Goal: Task Accomplishment & Management: Complete application form

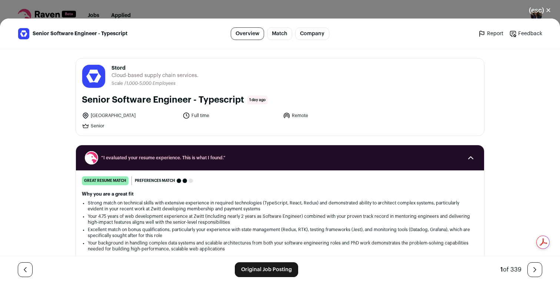
click at [278, 264] on link "Original Job Posting" at bounding box center [266, 269] width 63 height 15
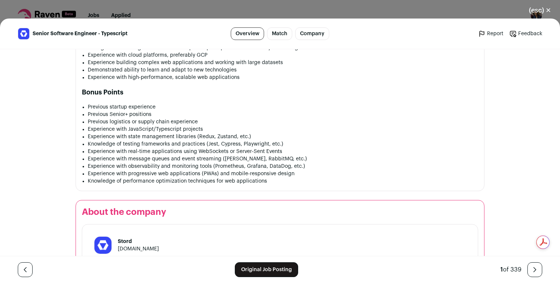
scroll to position [721, 0]
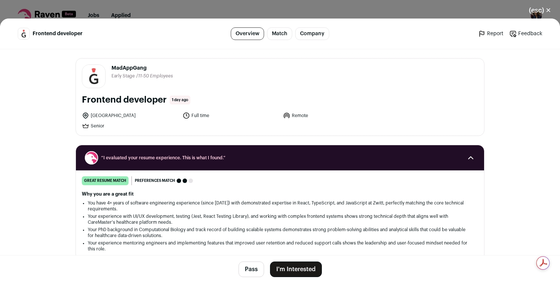
click at [306, 271] on button "I'm Interested" at bounding box center [296, 269] width 52 height 16
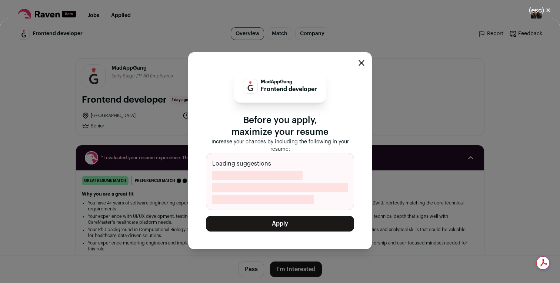
click at [290, 224] on button "Apply" at bounding box center [280, 224] width 148 height 16
